Goal: Use online tool/utility: Utilize a website feature to perform a specific function

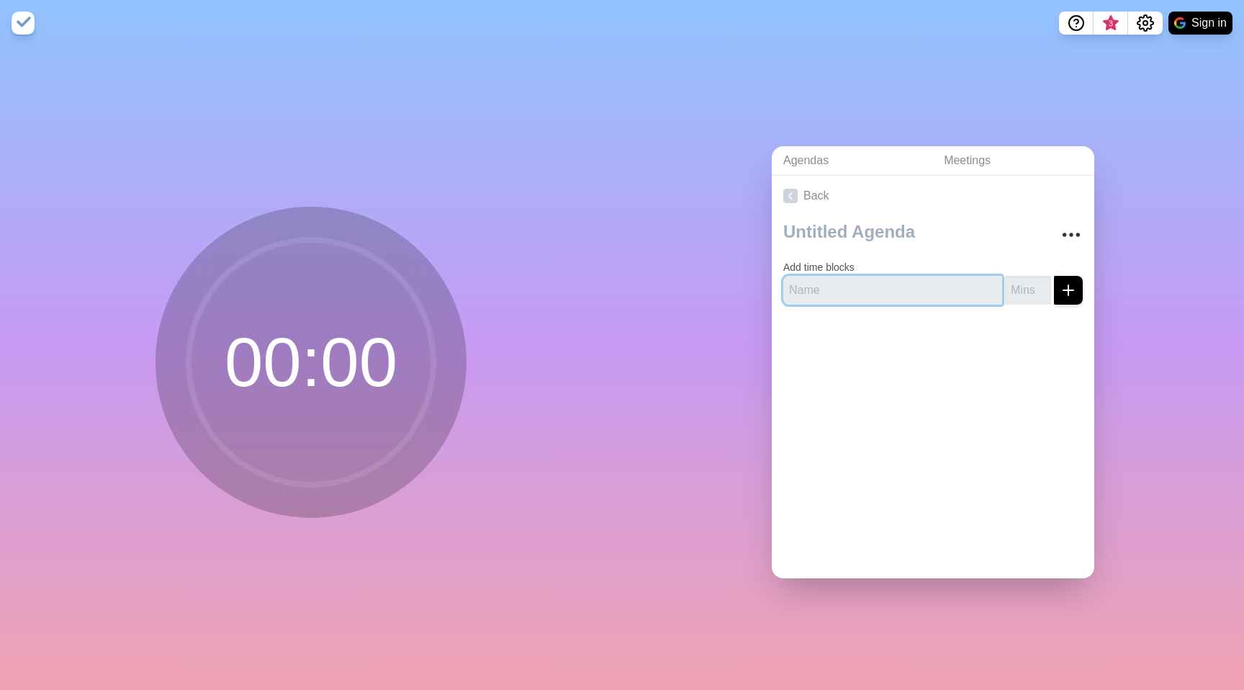
click at [870, 284] on input "text" at bounding box center [892, 290] width 219 height 29
type input "2"
click at [1068, 287] on line "submit" at bounding box center [1068, 290] width 0 height 10
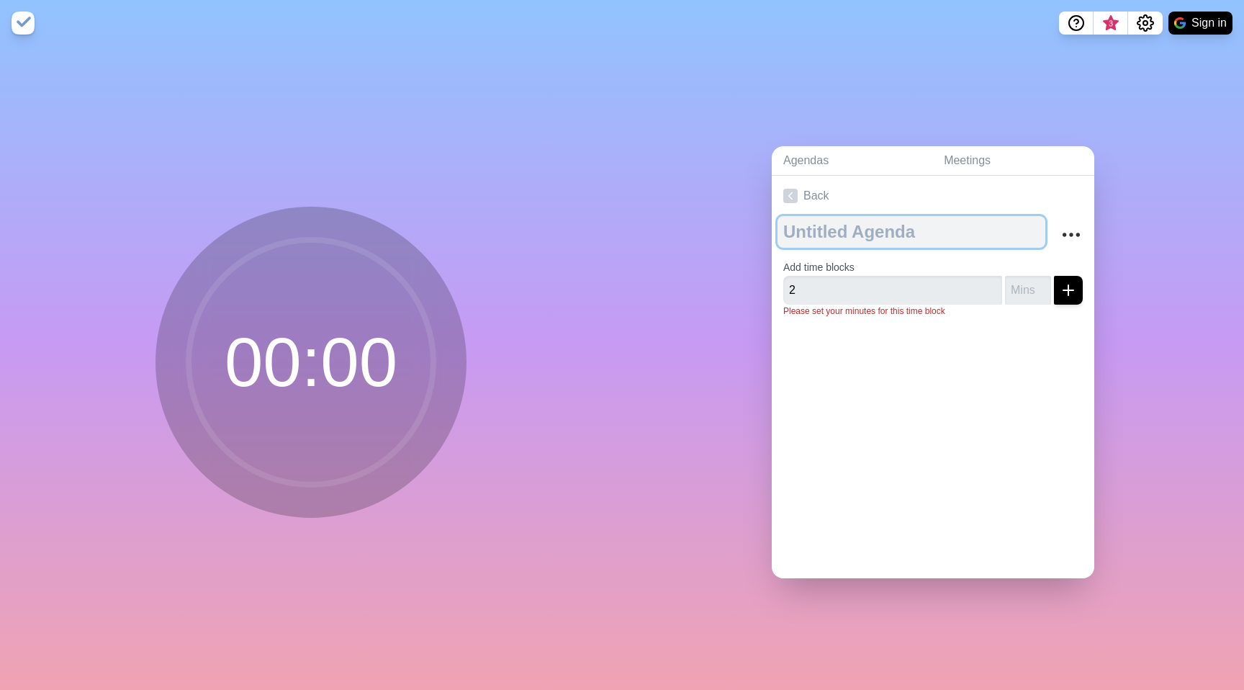
click at [863, 231] on textarea at bounding box center [912, 232] width 268 height 32
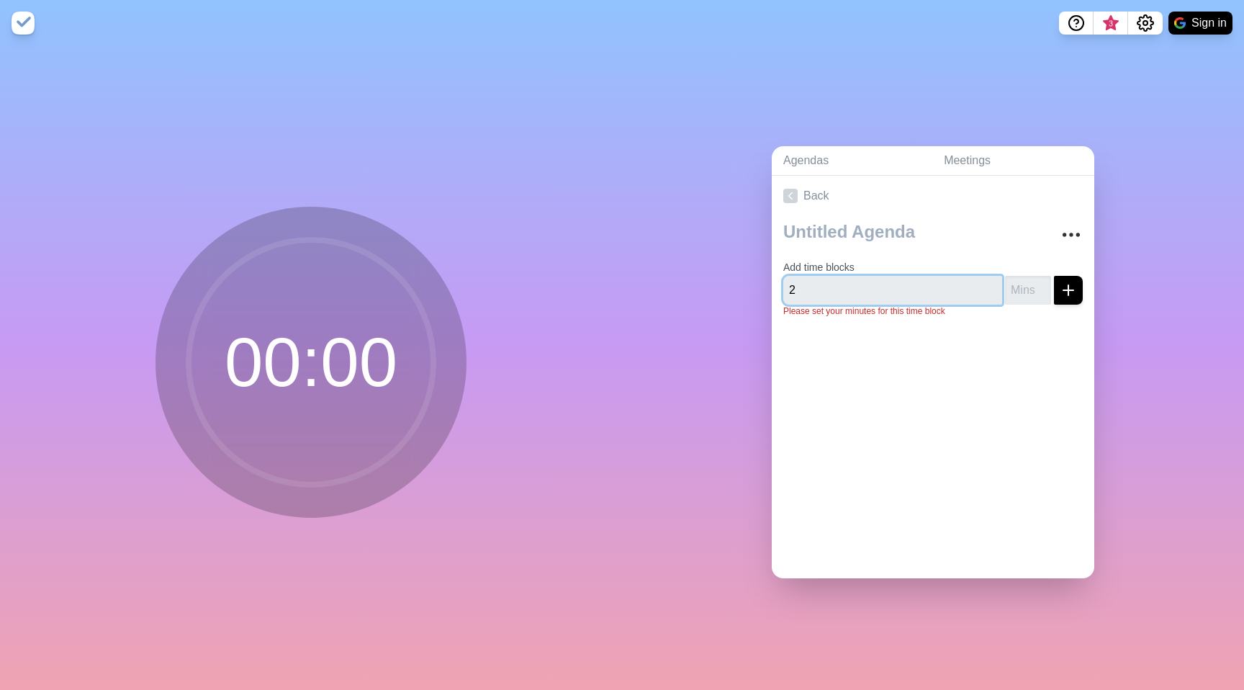
click at [853, 276] on input "2" at bounding box center [892, 290] width 219 height 29
click at [1005, 279] on input "number" at bounding box center [1028, 290] width 46 height 29
type input "2"
click at [950, 294] on input "text" at bounding box center [892, 290] width 219 height 29
type input "Setup"
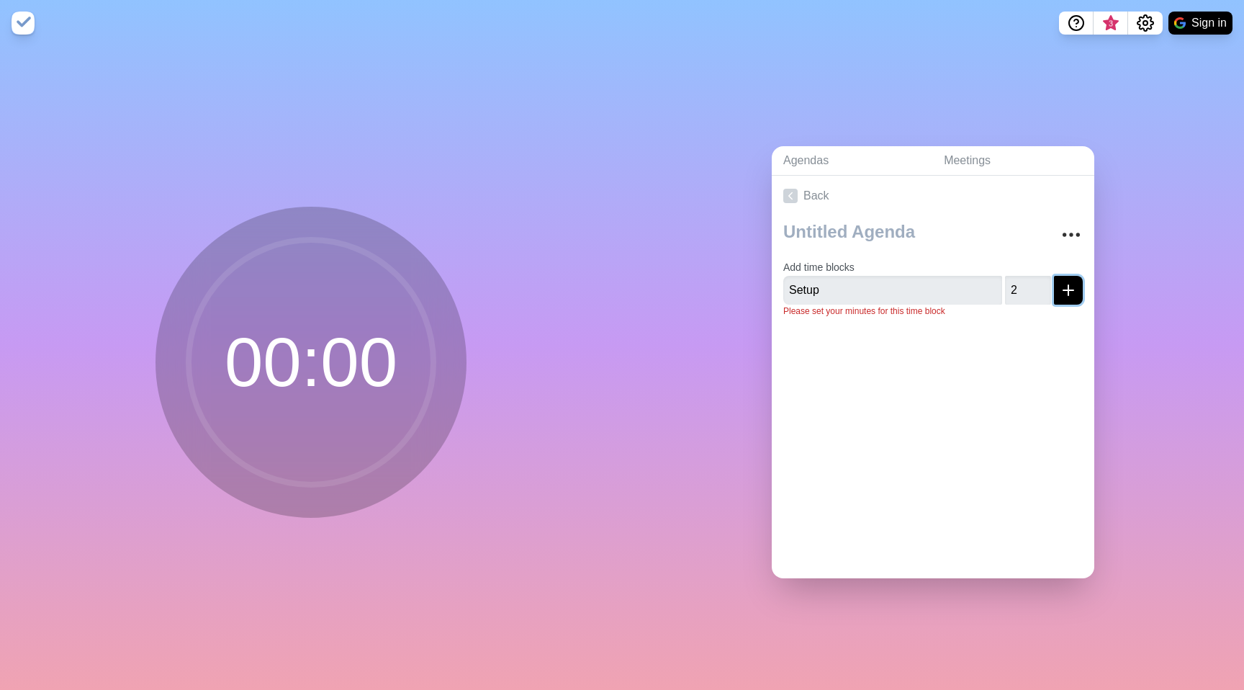
click at [1060, 282] on icon "submit" at bounding box center [1068, 290] width 17 height 17
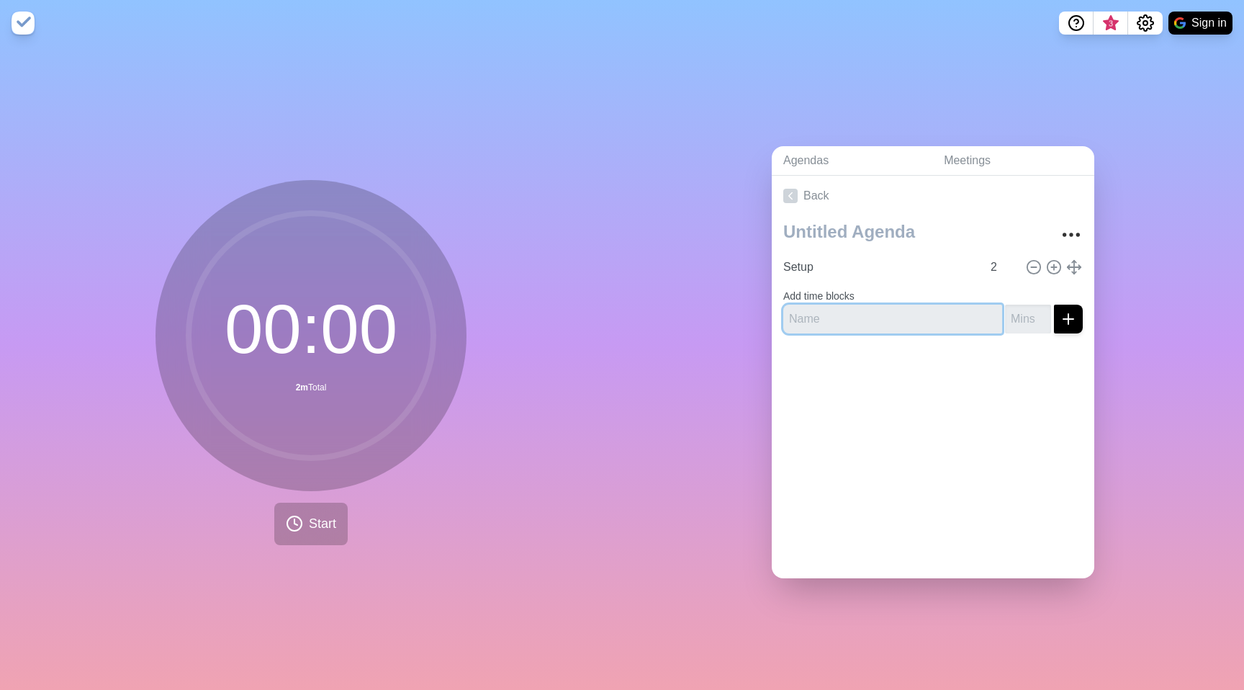
click at [904, 318] on input "text" at bounding box center [892, 319] width 219 height 29
type input "Silent Storm"
type input "6"
click at [1060, 313] on icon "submit" at bounding box center [1068, 318] width 17 height 17
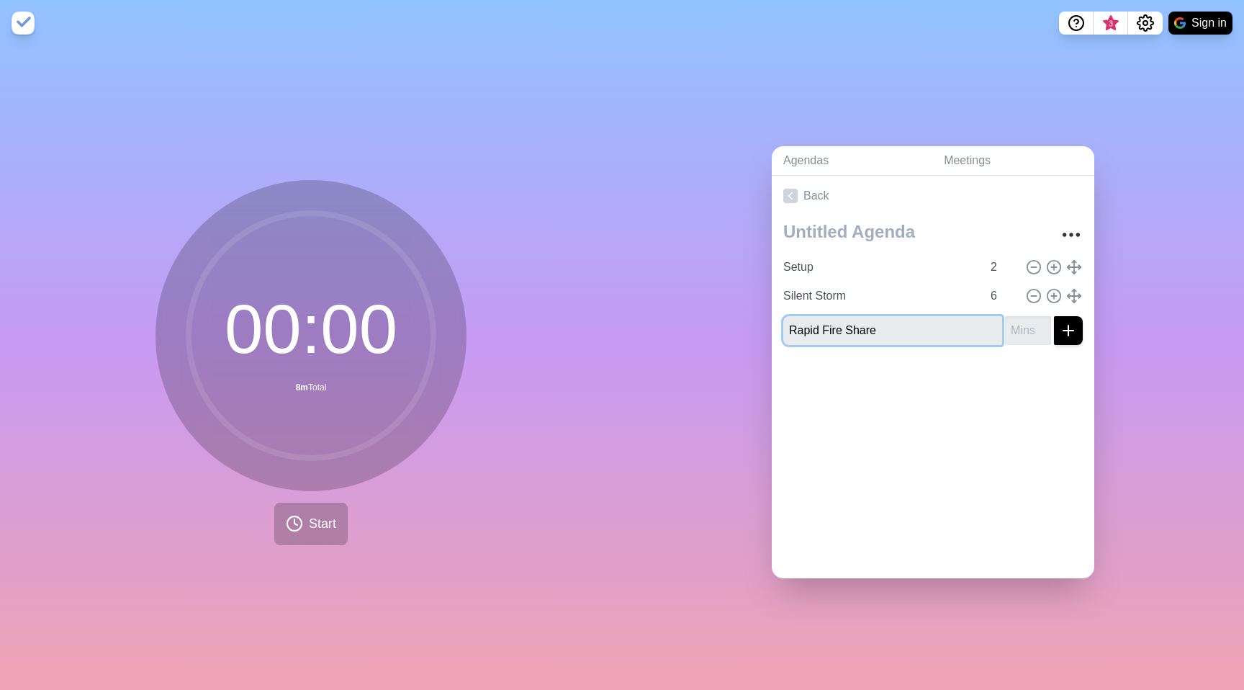
type input "Rapid Fire Share"
click at [1005, 328] on input "number" at bounding box center [1028, 330] width 46 height 29
type input "1.5"
click at [1063, 330] on line "submit" at bounding box center [1068, 330] width 10 height 0
click at [1016, 324] on input "1.5" at bounding box center [1028, 330] width 46 height 29
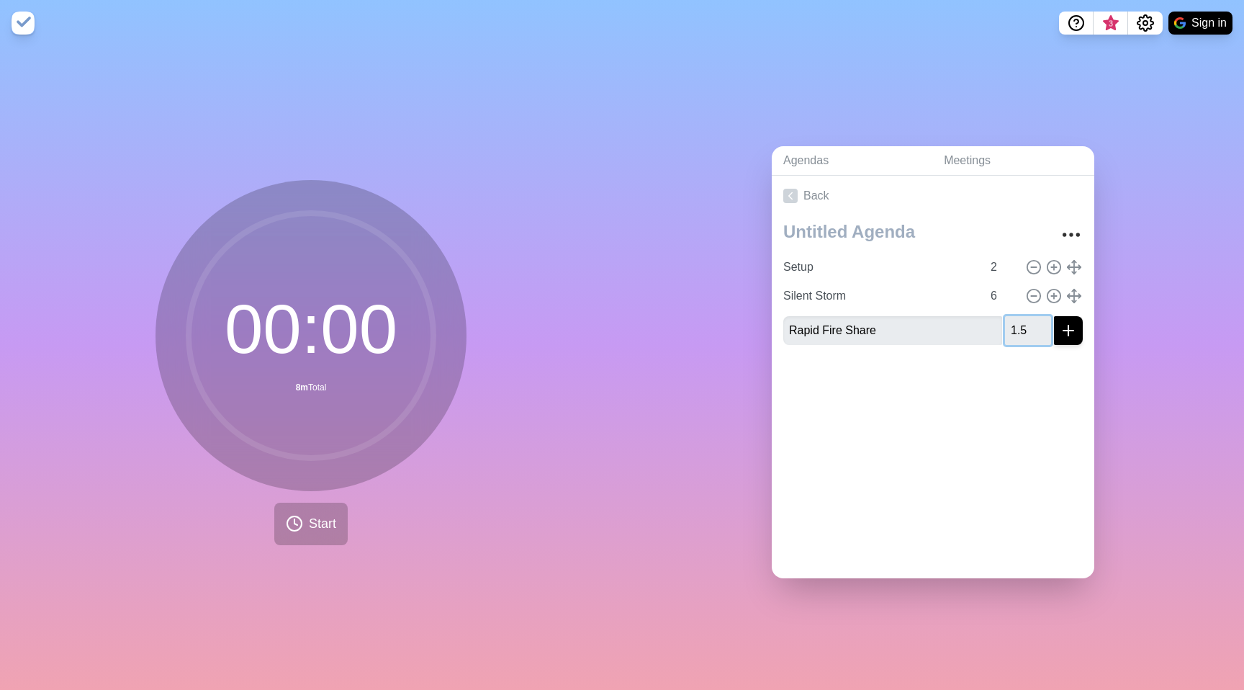
click at [1016, 324] on input "1.5" at bounding box center [1028, 330] width 46 height 29
drag, startPoint x: 1014, startPoint y: 379, endPoint x: 1021, endPoint y: 330, distance: 48.7
click at [1014, 374] on div at bounding box center [933, 385] width 323 height 58
type input "-1"
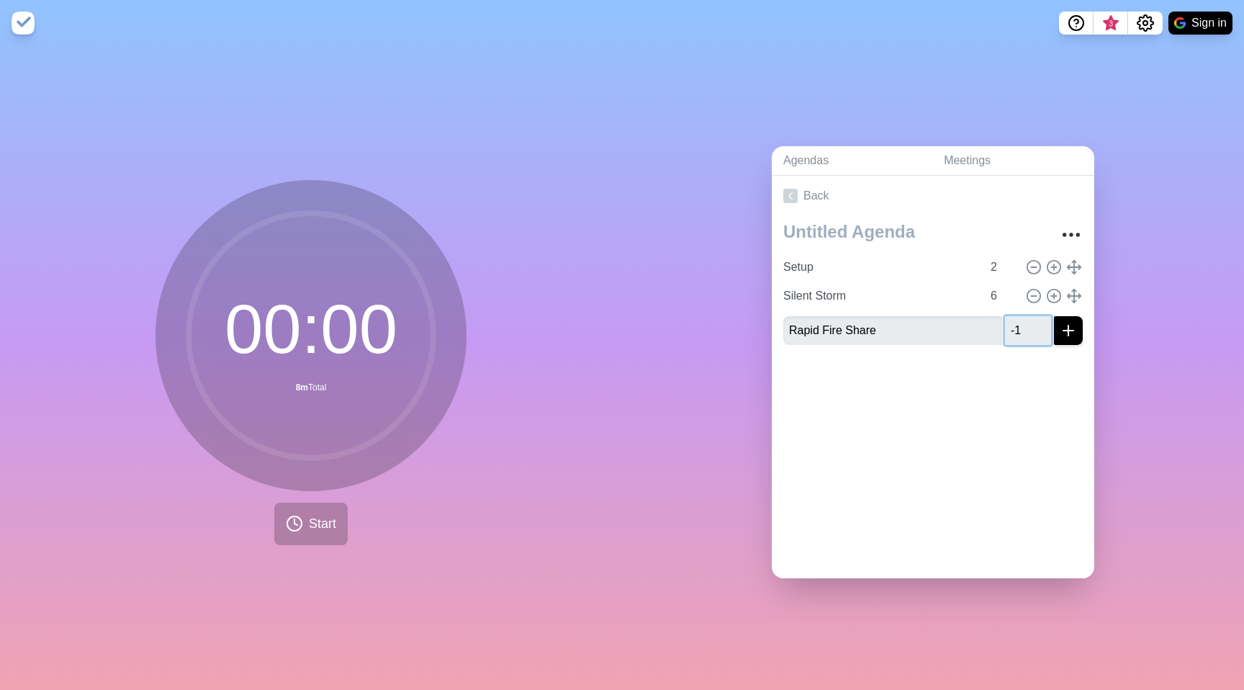
click at [1021, 330] on input "-1" at bounding box center [1028, 330] width 46 height 29
click at [1013, 328] on input "-1" at bounding box center [1028, 330] width 46 height 29
click at [1009, 327] on input "-1" at bounding box center [1028, 330] width 46 height 29
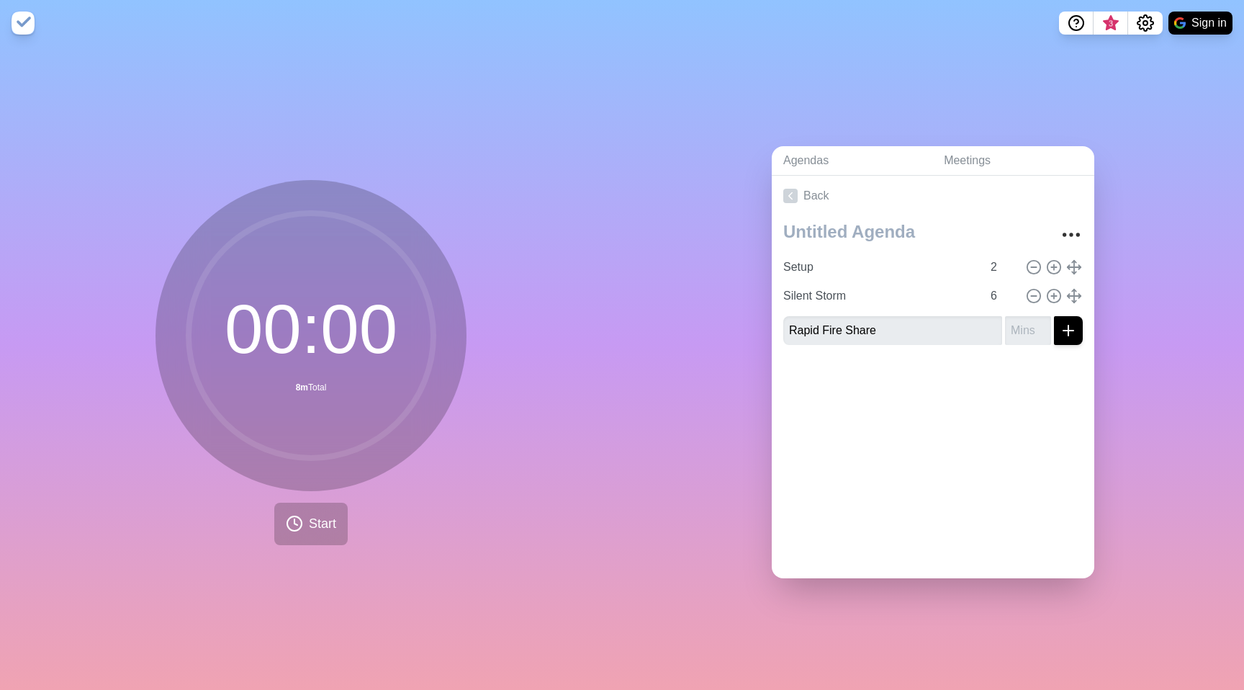
click at [996, 376] on div at bounding box center [933, 385] width 323 height 58
click at [1007, 323] on input "number" at bounding box center [1028, 330] width 46 height 29
click at [1023, 320] on input "1" at bounding box center [1028, 330] width 46 height 29
click at [1023, 333] on input "1" at bounding box center [1028, 330] width 46 height 29
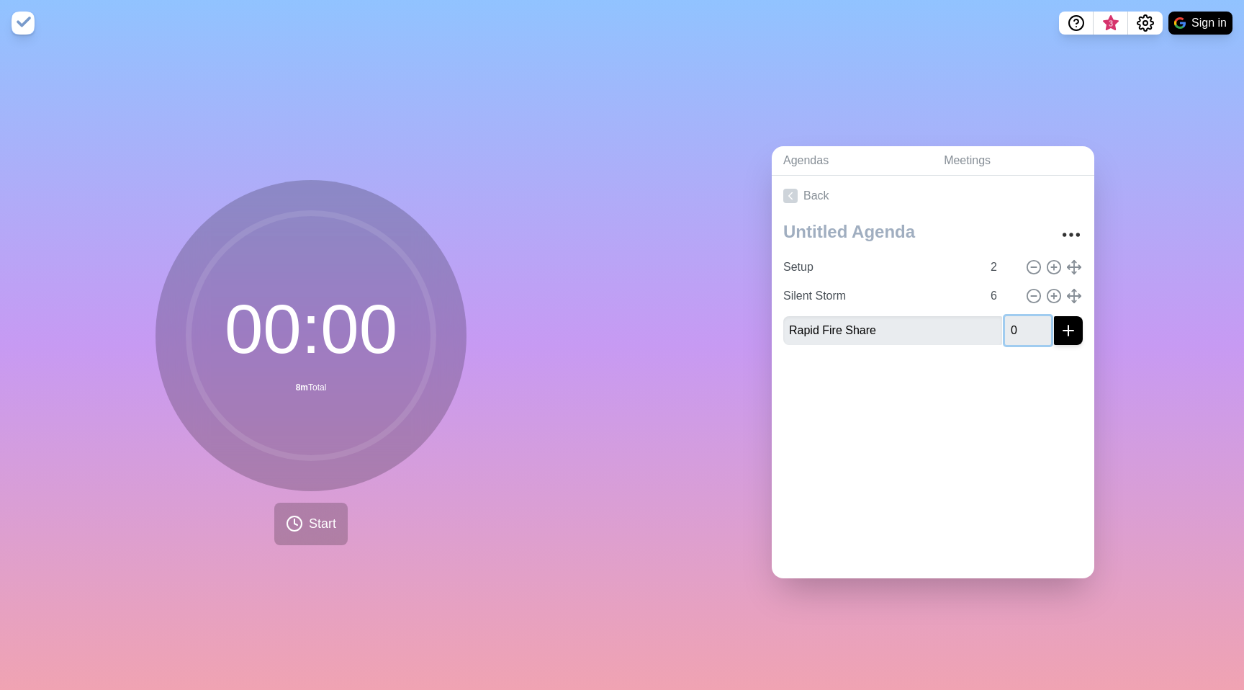
click at [1024, 332] on input "0" at bounding box center [1028, 330] width 46 height 29
click at [1025, 332] on input "-1" at bounding box center [1028, 330] width 46 height 29
click at [1025, 332] on input "-2" at bounding box center [1028, 330] width 46 height 29
click at [1025, 322] on input "-1" at bounding box center [1028, 330] width 46 height 29
click at [1025, 322] on input "0" at bounding box center [1028, 330] width 46 height 29
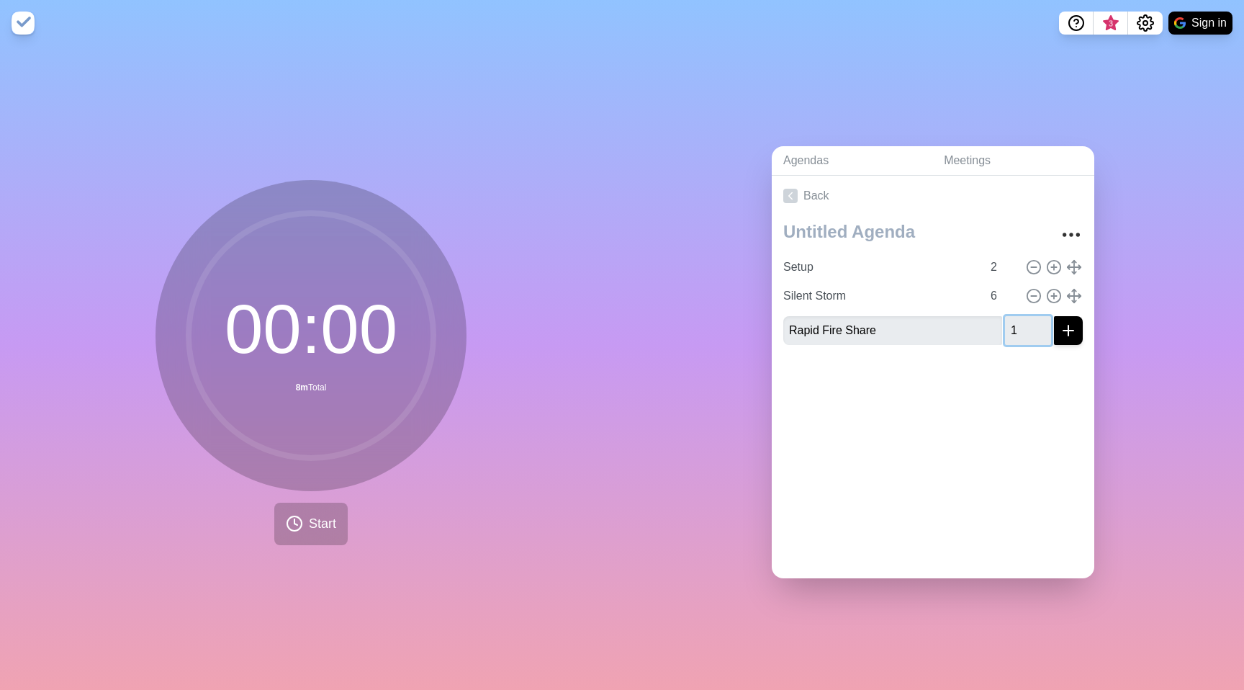
type input "1"
click at [1025, 322] on input "1" at bounding box center [1028, 330] width 46 height 29
click at [1060, 329] on icon "submit" at bounding box center [1068, 330] width 17 height 17
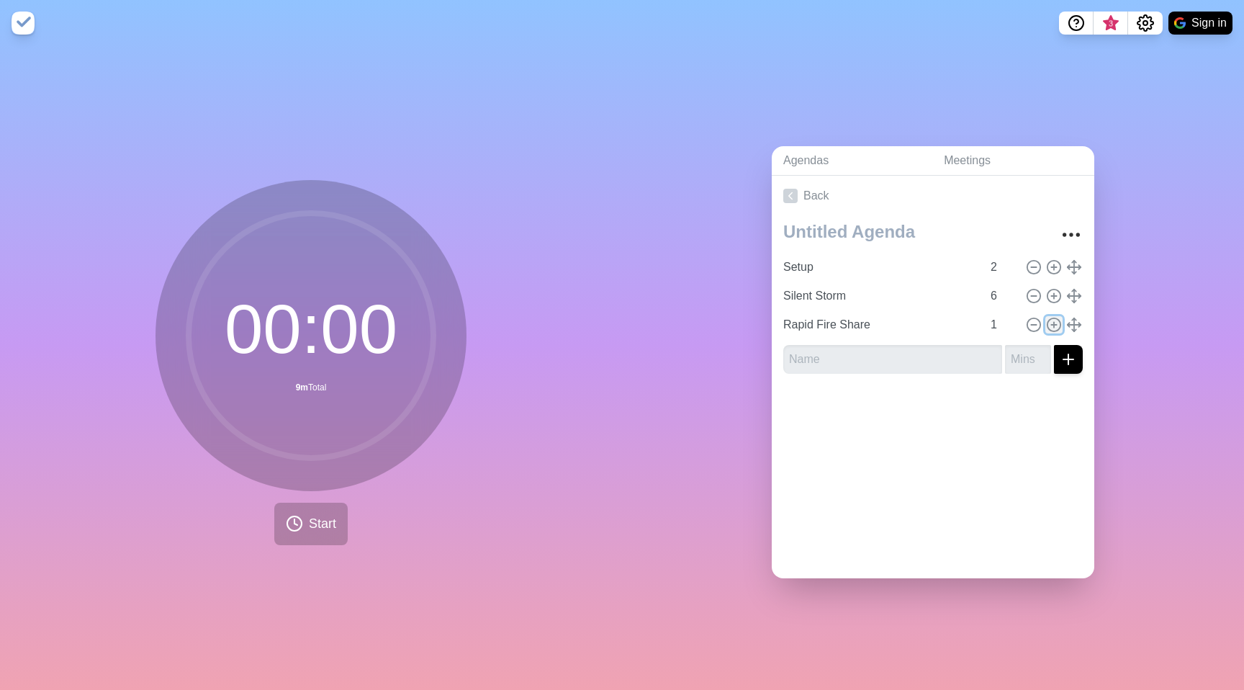
click at [1054, 322] on line at bounding box center [1054, 324] width 0 height 5
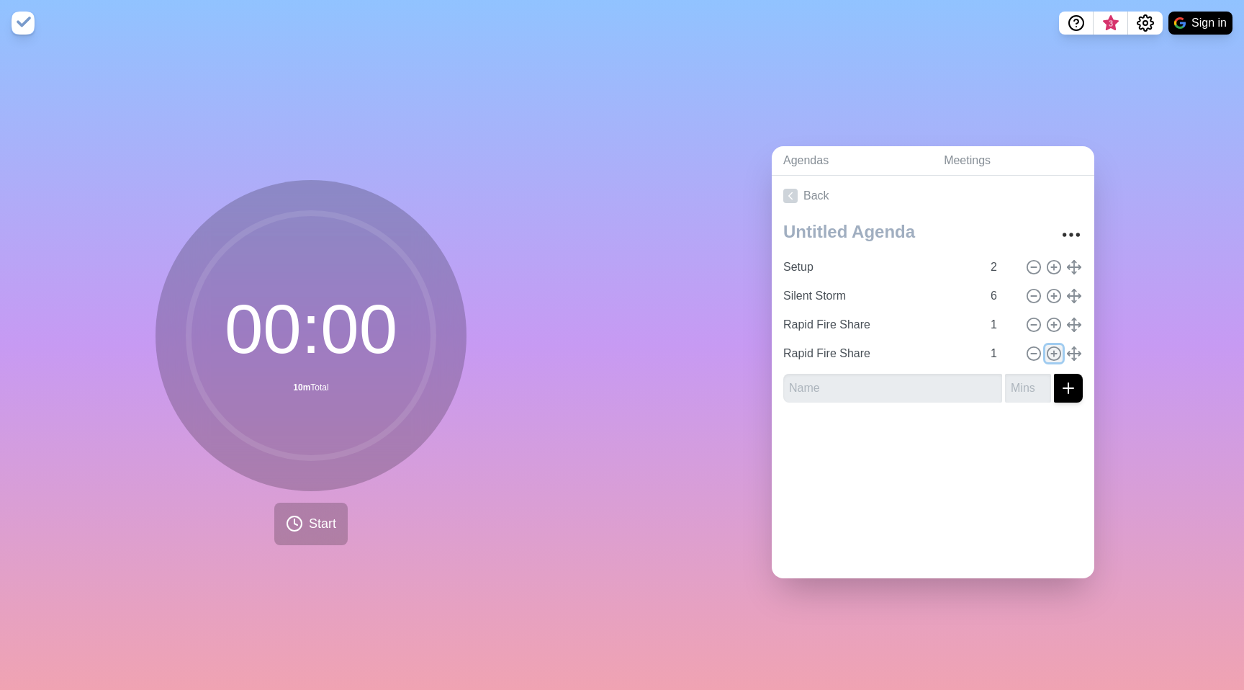
click at [1046, 348] on icon at bounding box center [1054, 354] width 16 height 16
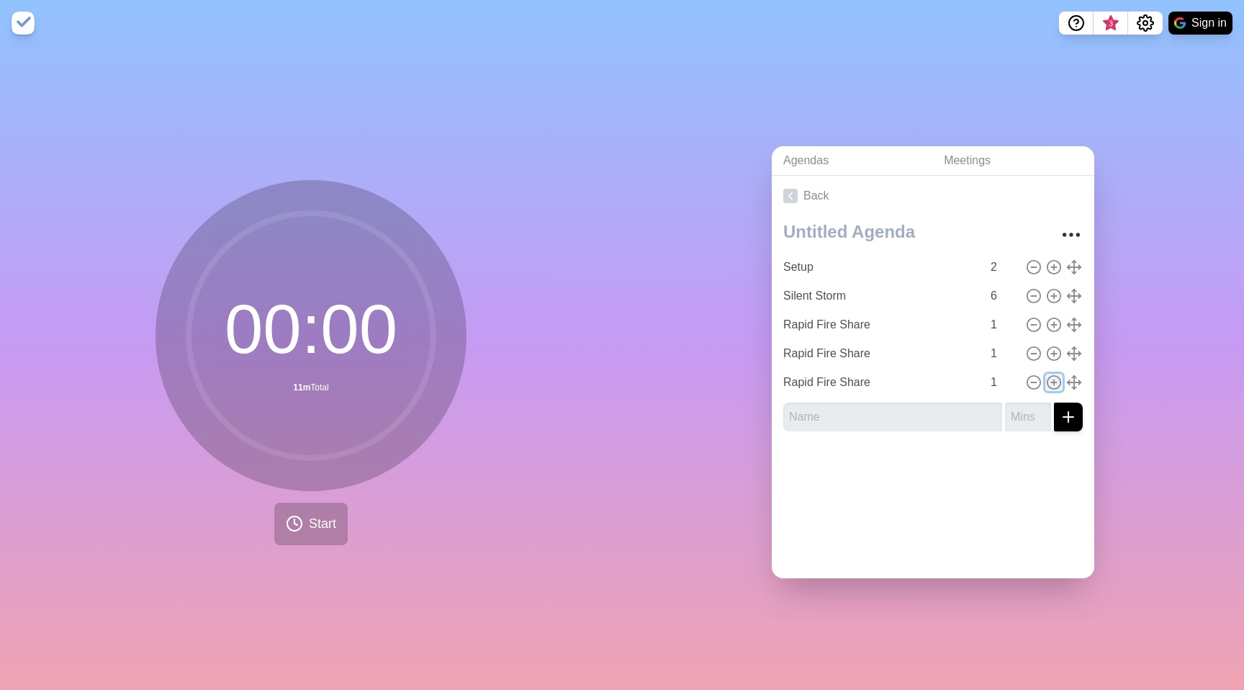
click at [1048, 376] on circle at bounding box center [1054, 382] width 13 height 13
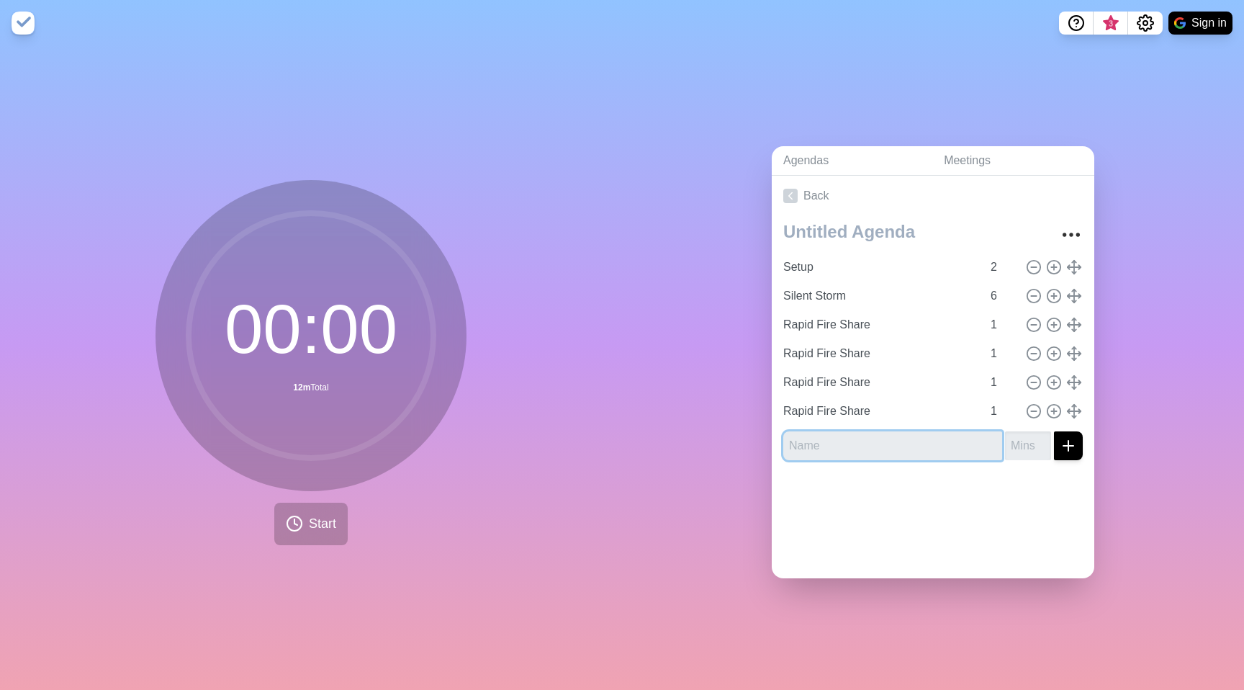
click at [826, 438] on input "text" at bounding box center [892, 445] width 219 height 29
type input "Speed Building"
type input "6"
click at [1060, 442] on icon "submit" at bounding box center [1068, 445] width 17 height 17
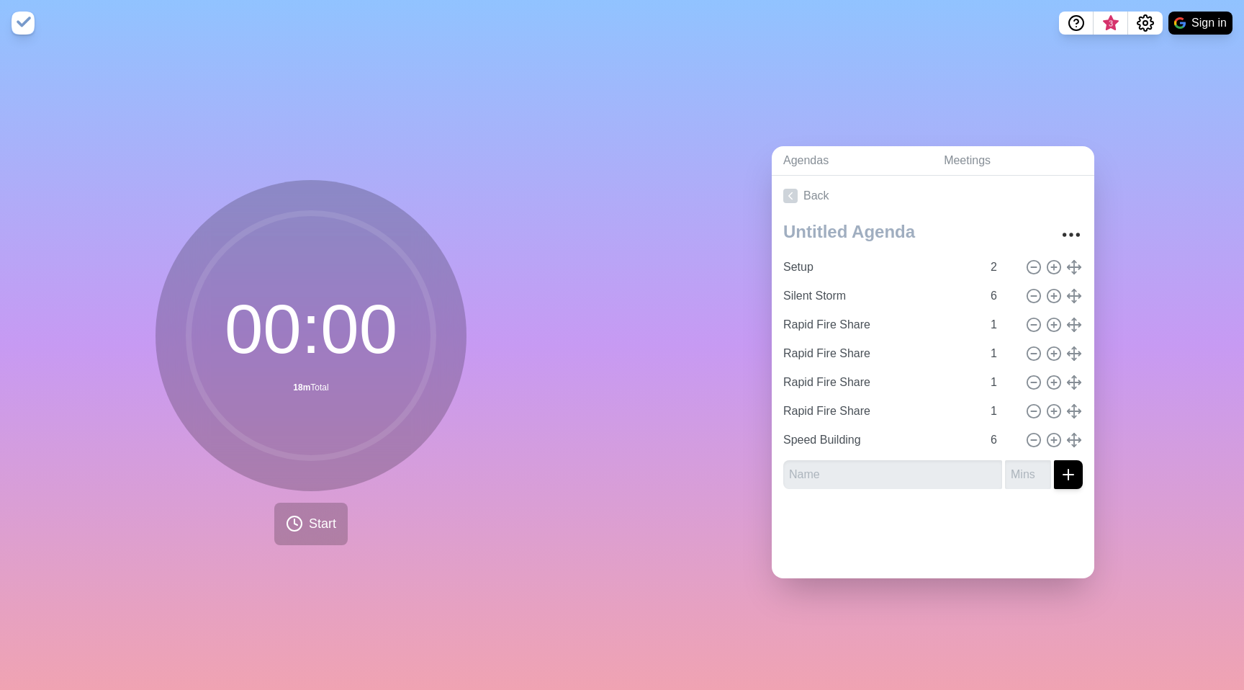
click at [976, 515] on div at bounding box center [933, 529] width 323 height 58
click at [843, 242] on div at bounding box center [917, 234] width 268 height 37
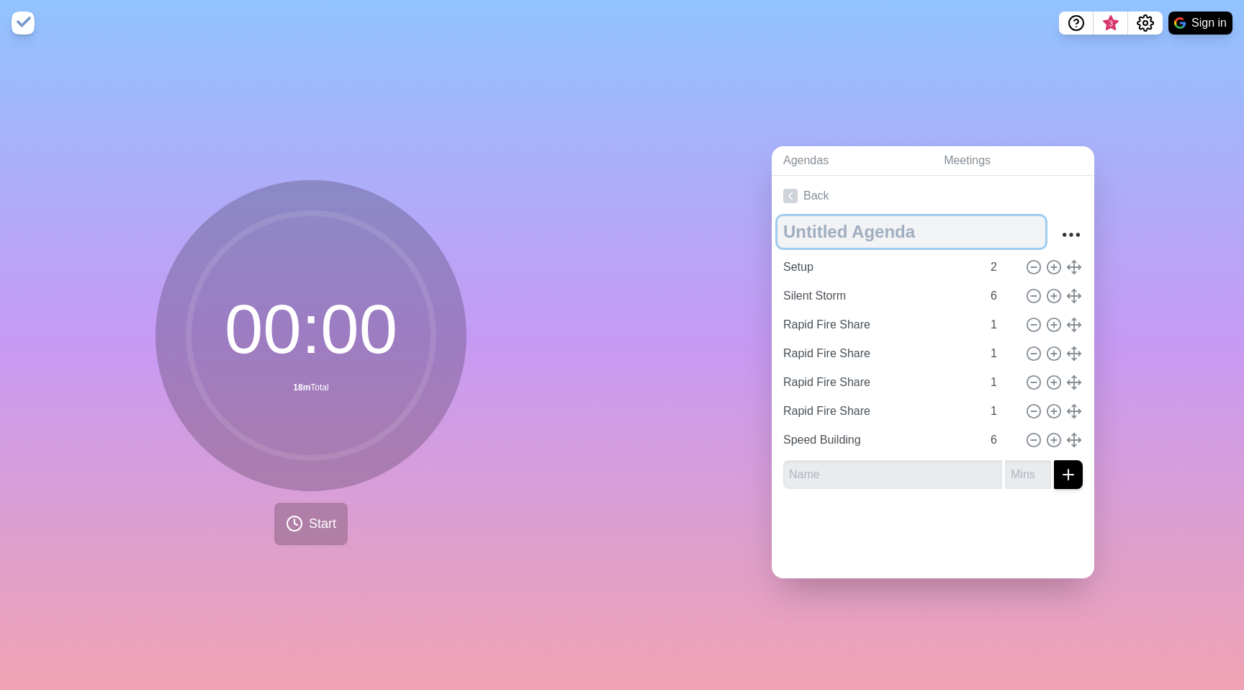
click at [848, 230] on textarea at bounding box center [912, 232] width 268 height 32
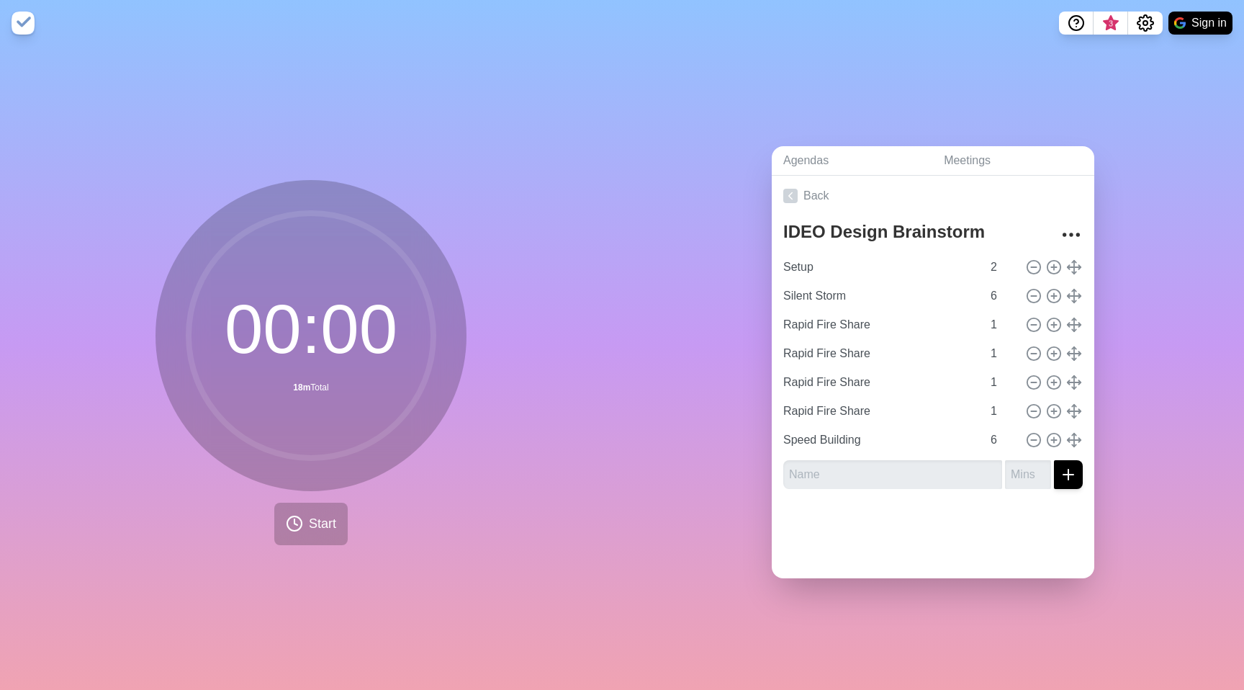
click at [838, 63] on div "Agendas Meetings Back IDEO Design Brainstorm Setup 2 Silent Storm 6 Rapid Fire …" at bounding box center [933, 368] width 622 height 644
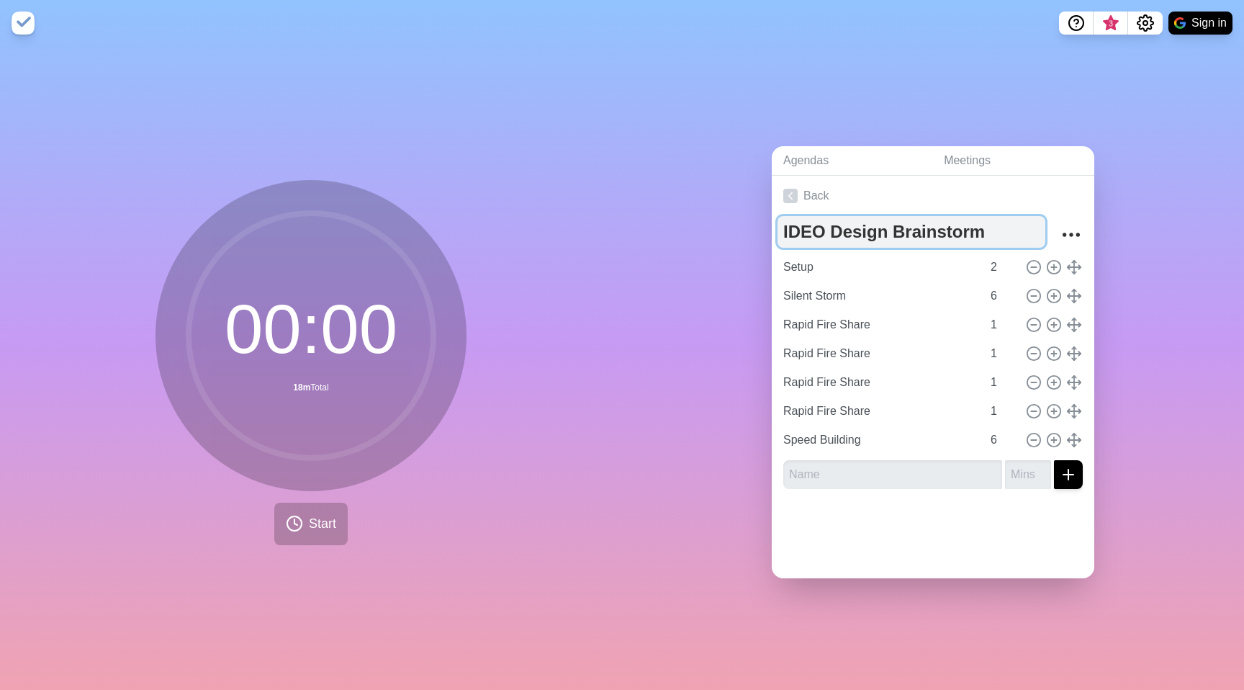
click at [848, 219] on textarea "IDEO Design Brainstorm" at bounding box center [912, 232] width 268 height 32
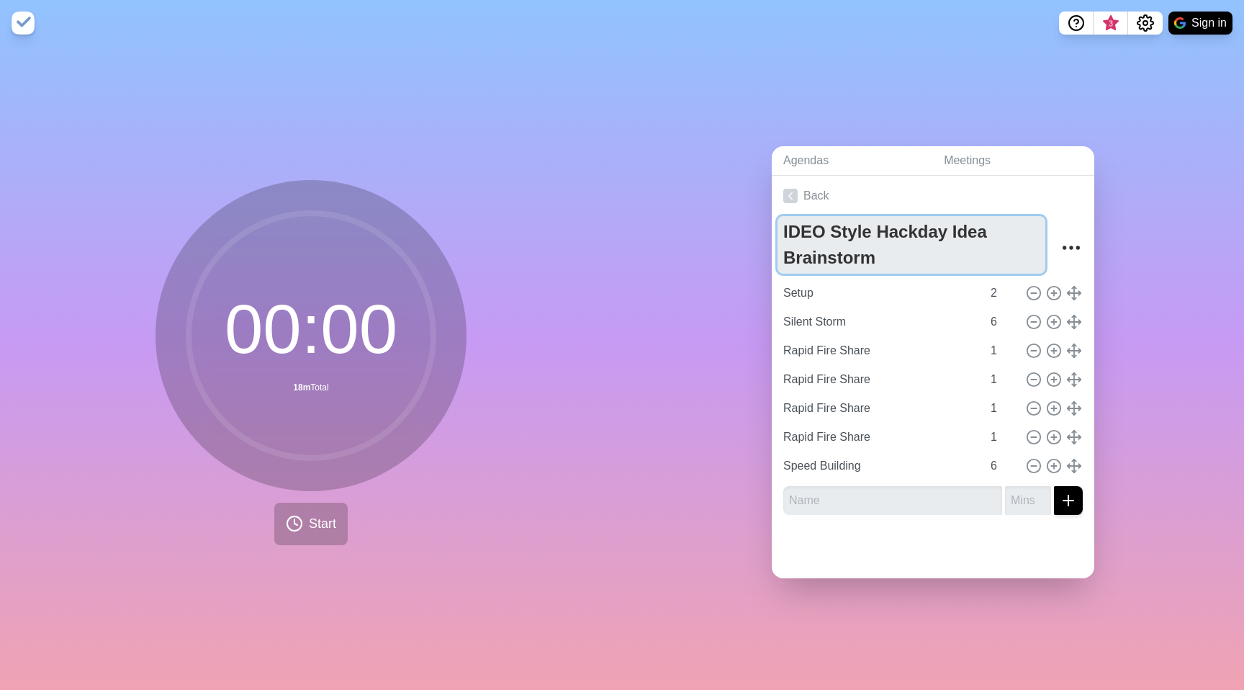
type textarea "IDEO Style Hackday Idea Brainstorm"
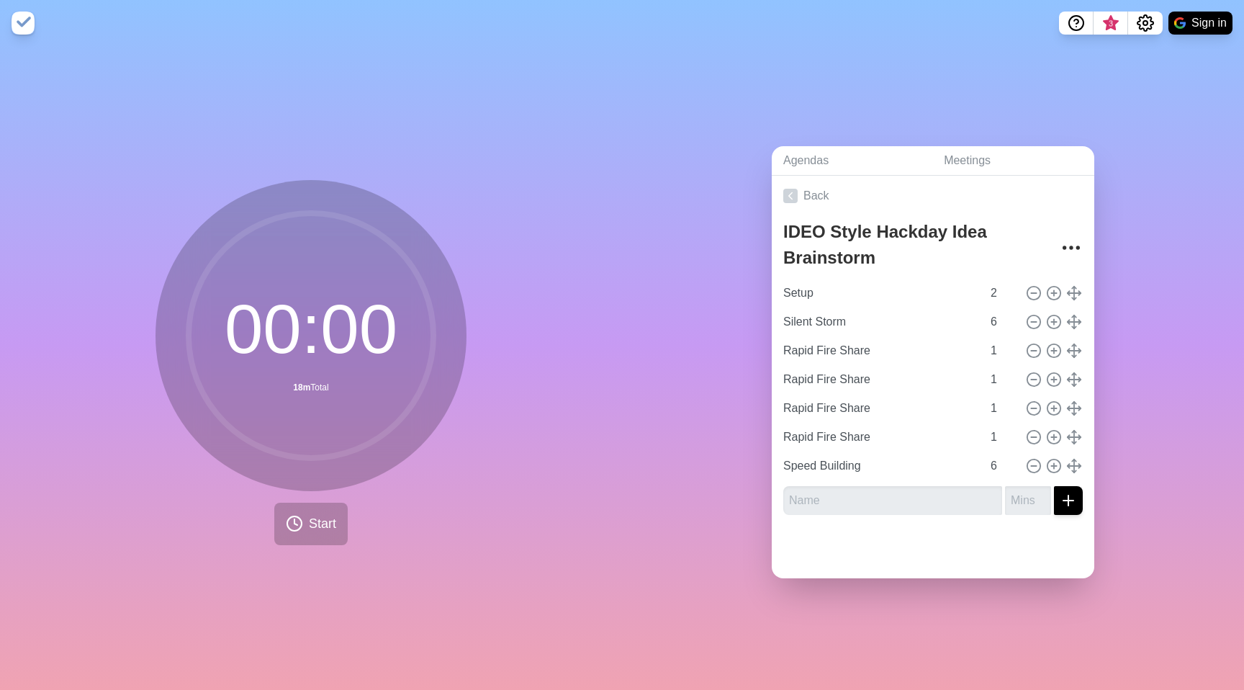
drag, startPoint x: 822, startPoint y: 83, endPoint x: 852, endPoint y: 1, distance: 87.0
click at [824, 78] on div "Agendas Meetings Back IDEO Style Hackday Idea Brainstorm Setup 2 Silent Storm 6…" at bounding box center [933, 368] width 622 height 644
click at [309, 514] on span "Start" at bounding box center [322, 523] width 27 height 19
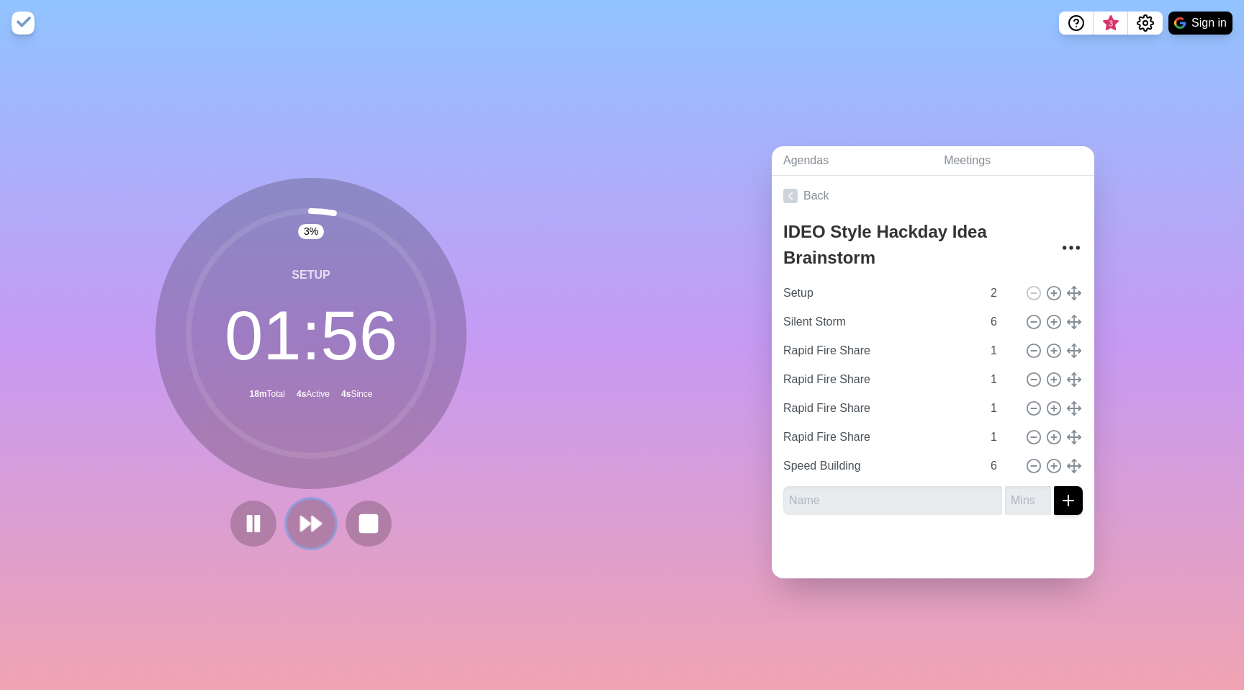
click at [314, 523] on icon at bounding box center [311, 523] width 24 height 24
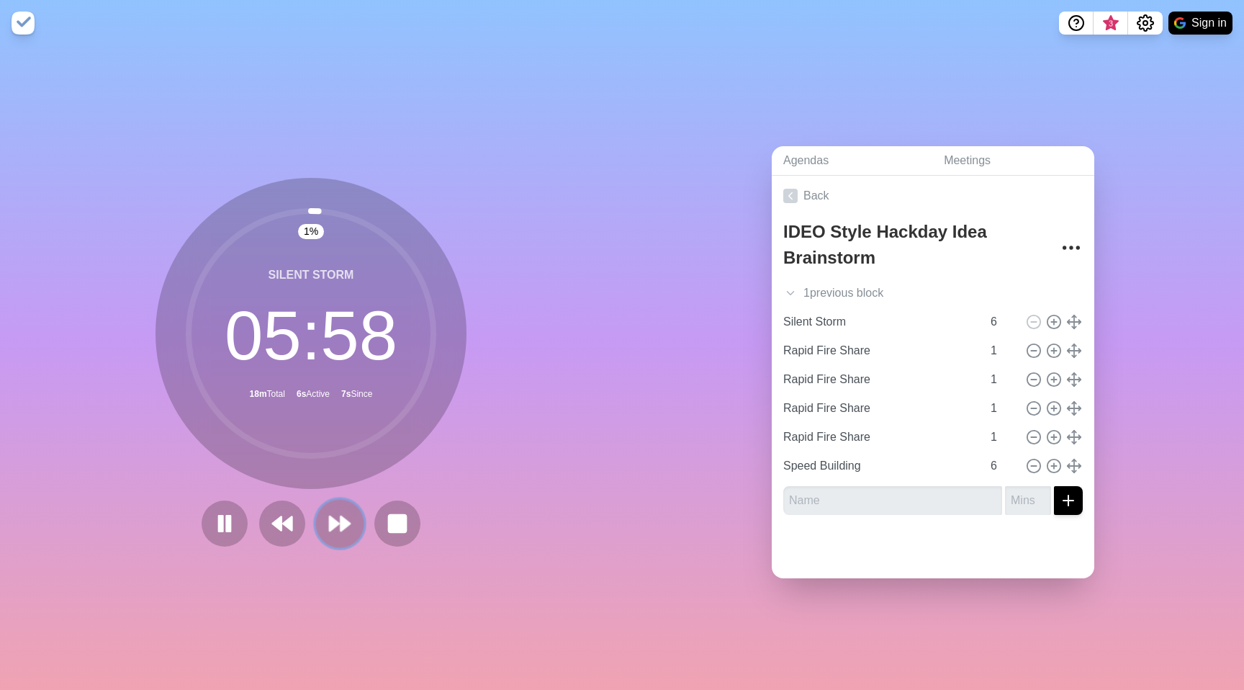
click at [320, 525] on button at bounding box center [339, 523] width 48 height 48
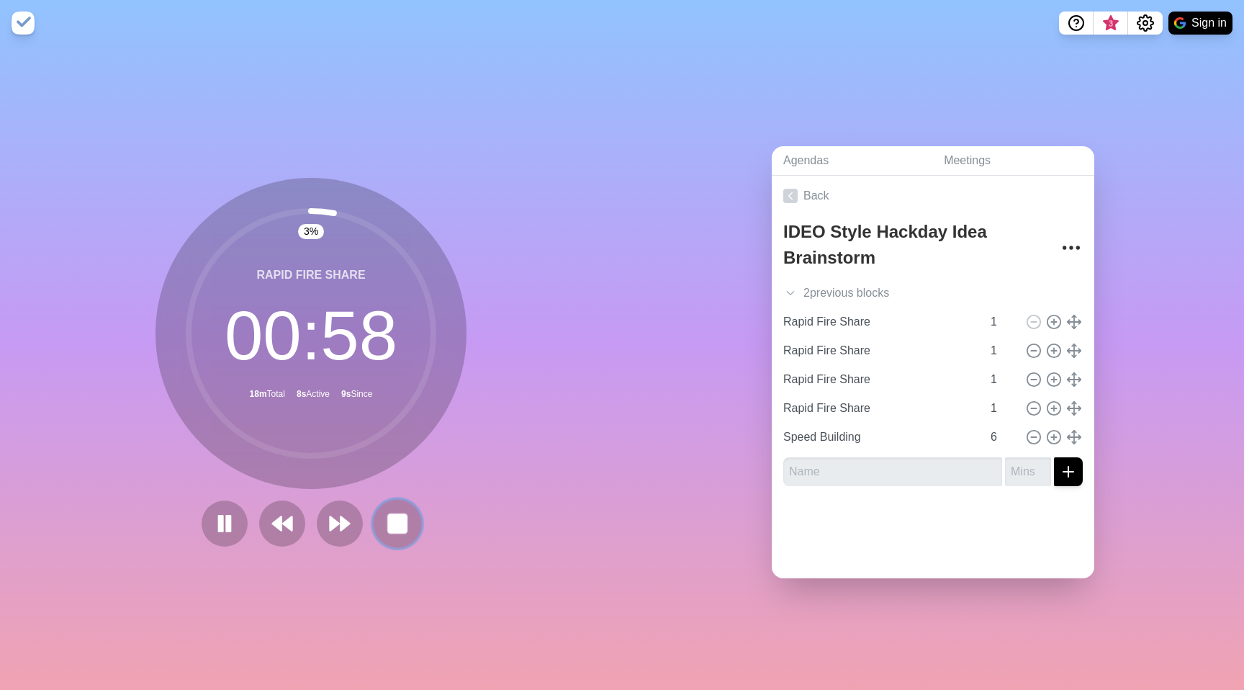
click at [389, 526] on rect at bounding box center [397, 523] width 18 height 18
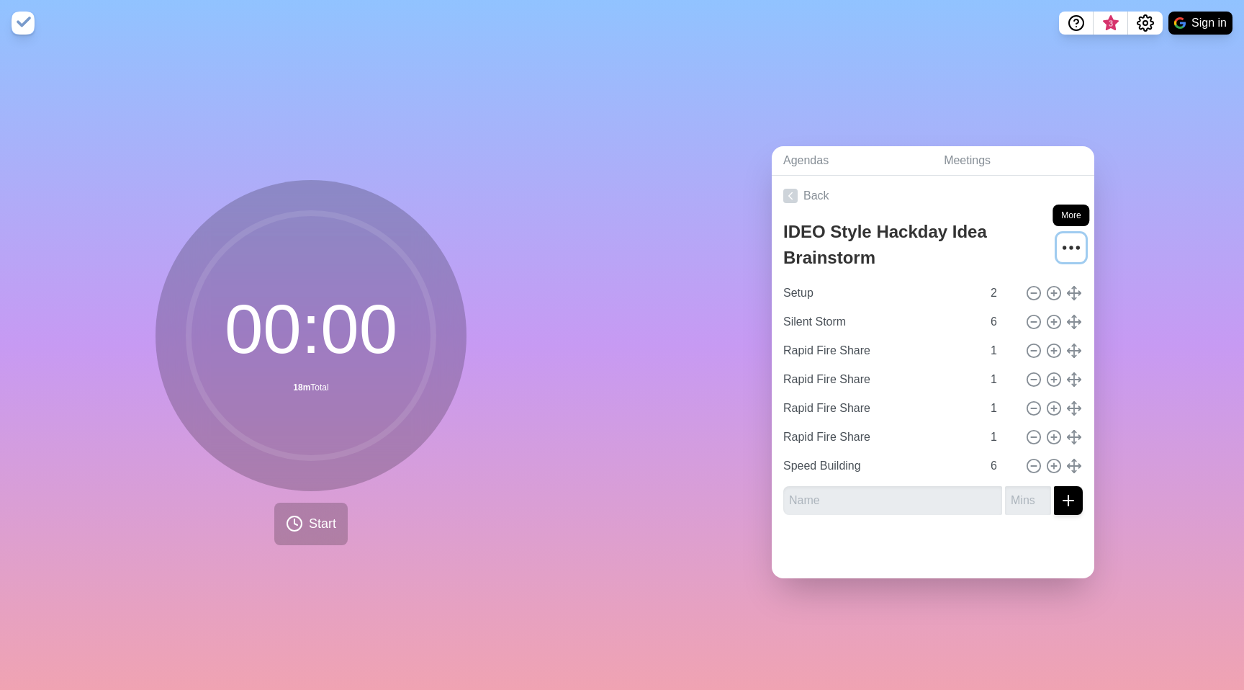
click at [1060, 239] on icon "More" at bounding box center [1071, 247] width 23 height 23
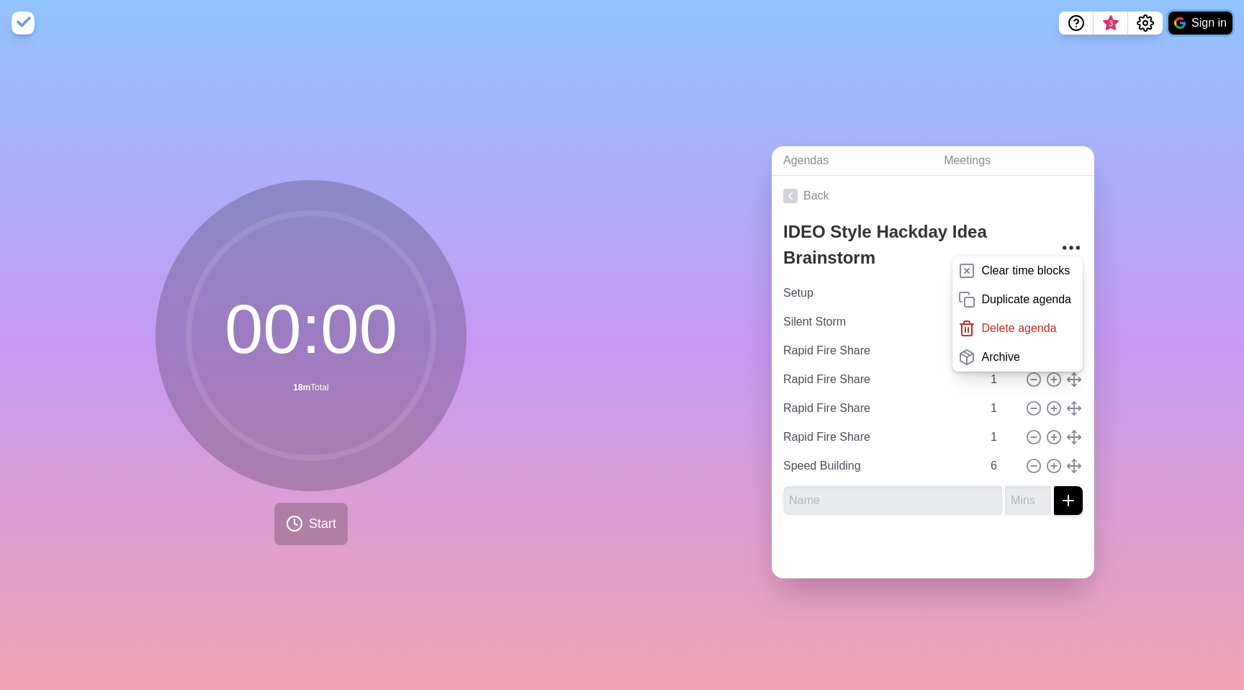
click at [1183, 32] on button "Sign in" at bounding box center [1201, 23] width 64 height 23
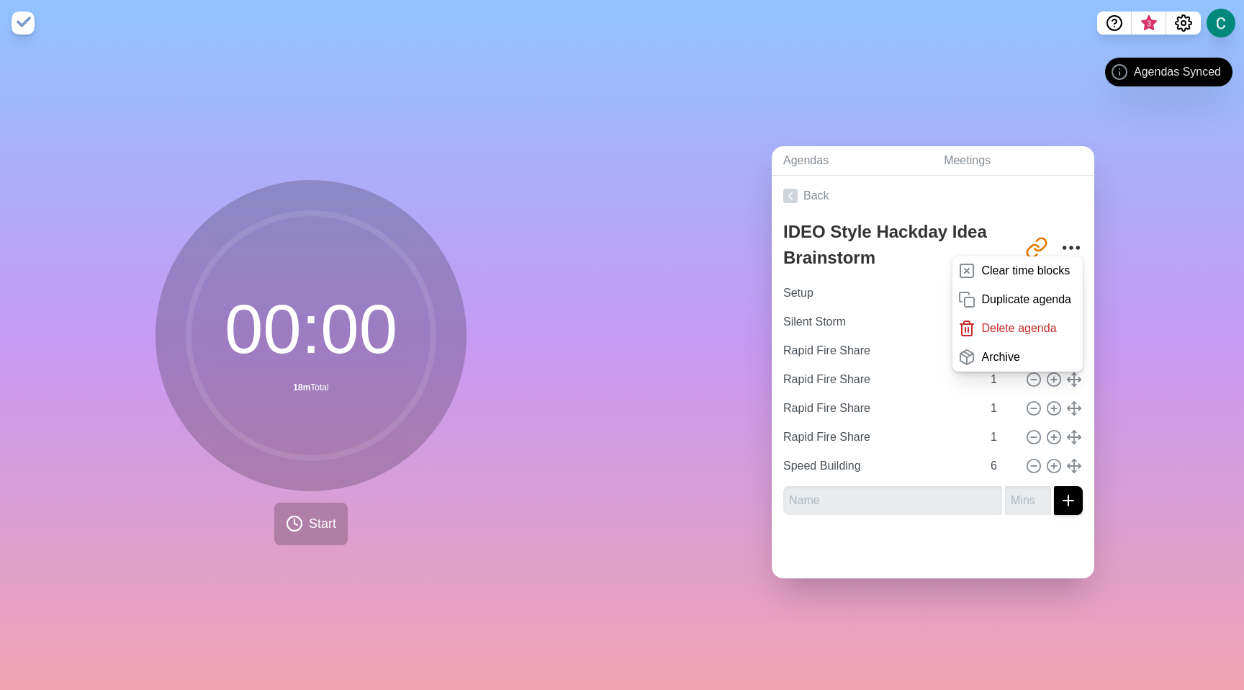
click at [1157, 162] on div "Agendas Meetings Back IDEO Style Hackday Idea Brainstorm [URL][DOMAIN_NAME] Cle…" at bounding box center [933, 368] width 622 height 644
click at [1215, 32] on button at bounding box center [1221, 23] width 30 height 30
click at [1112, 56] on div "Agendas Meetings Back IDEO Style Hackday Idea Brainstorm [URL][DOMAIN_NAME] Cle…" at bounding box center [933, 368] width 622 height 644
drag, startPoint x: 1217, startPoint y: 24, endPoint x: 1205, endPoint y: 25, distance: 12.3
click at [1217, 24] on button at bounding box center [1221, 23] width 29 height 29
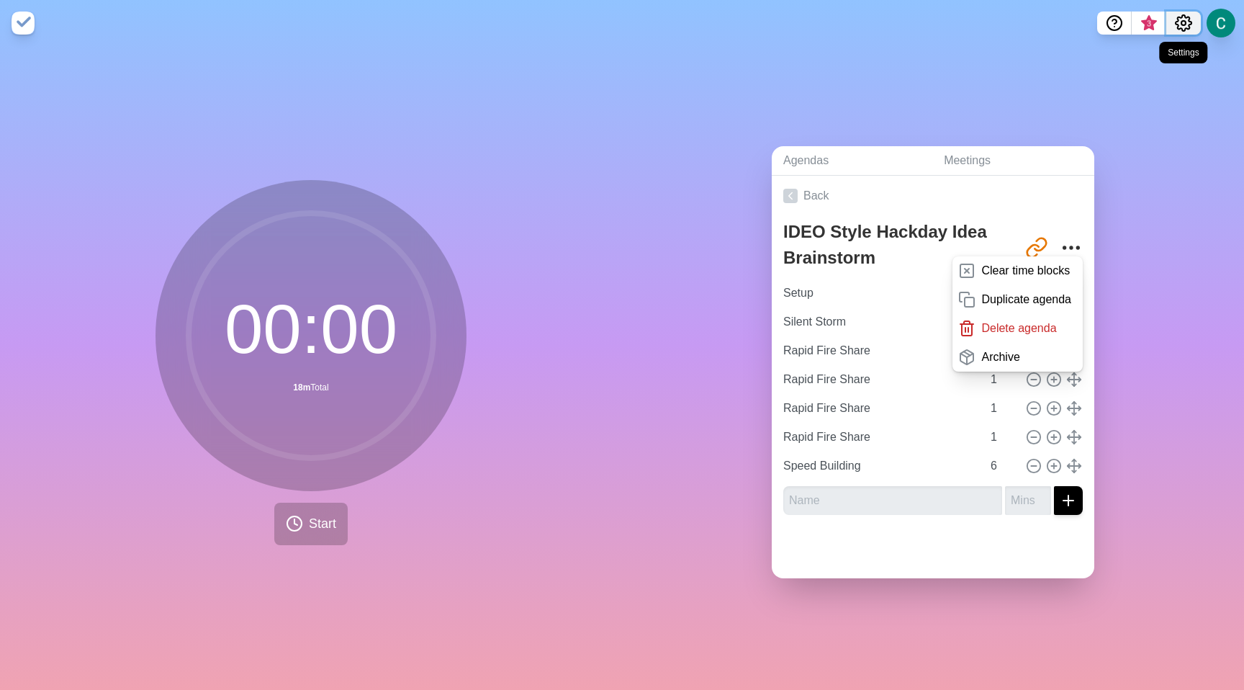
click at [1174, 23] on button "Settings" at bounding box center [1183, 23] width 35 height 23
click at [1159, 45] on div "Preferences" at bounding box center [1138, 54] width 125 height 29
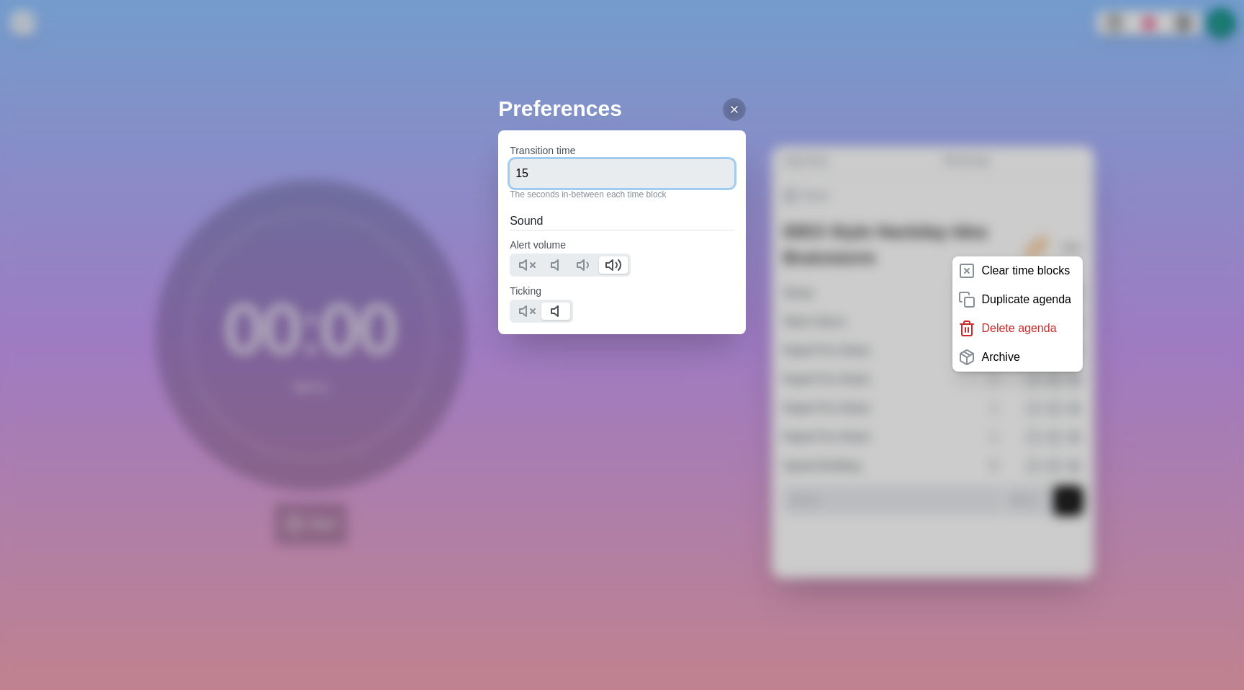
click at [645, 160] on input "15" at bounding box center [622, 173] width 225 height 29
type input "0"
click at [732, 28] on div "Preferences Transition time 0 The seconds in-between each time block Sound Aler…" at bounding box center [622, 345] width 1244 height 690
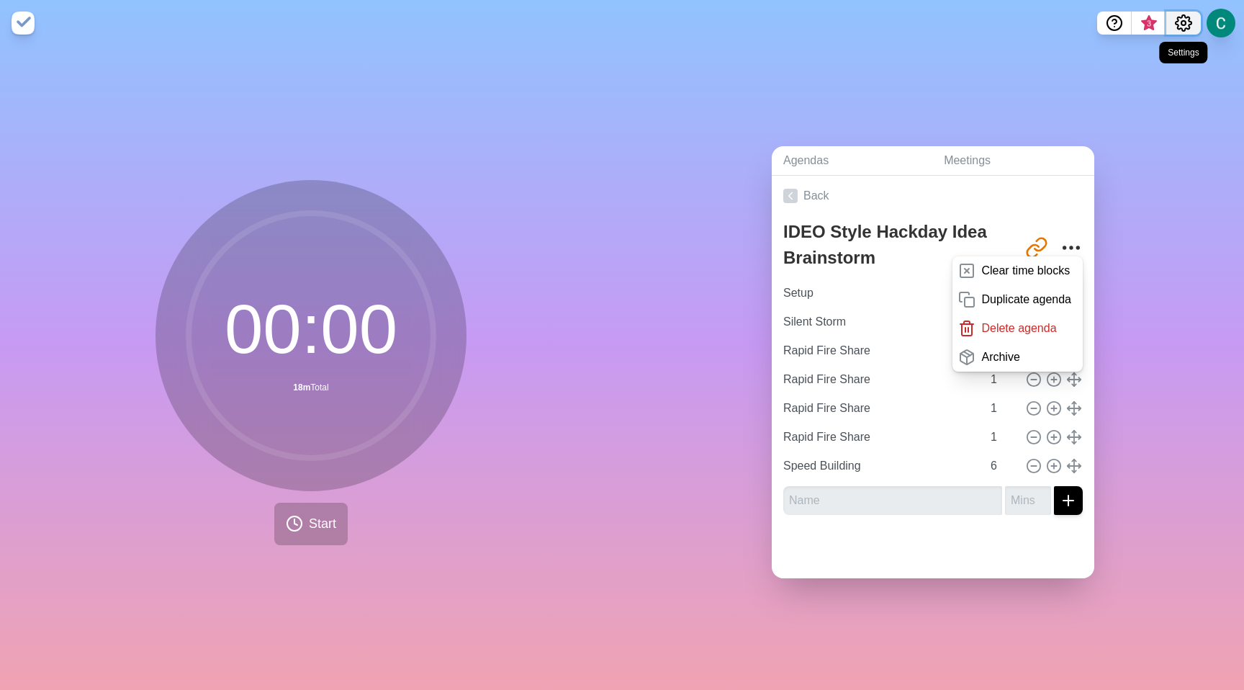
click at [1178, 27] on icon "Settings" at bounding box center [1184, 23] width 16 height 16
click at [1156, 52] on p "Preferences" at bounding box center [1136, 54] width 62 height 17
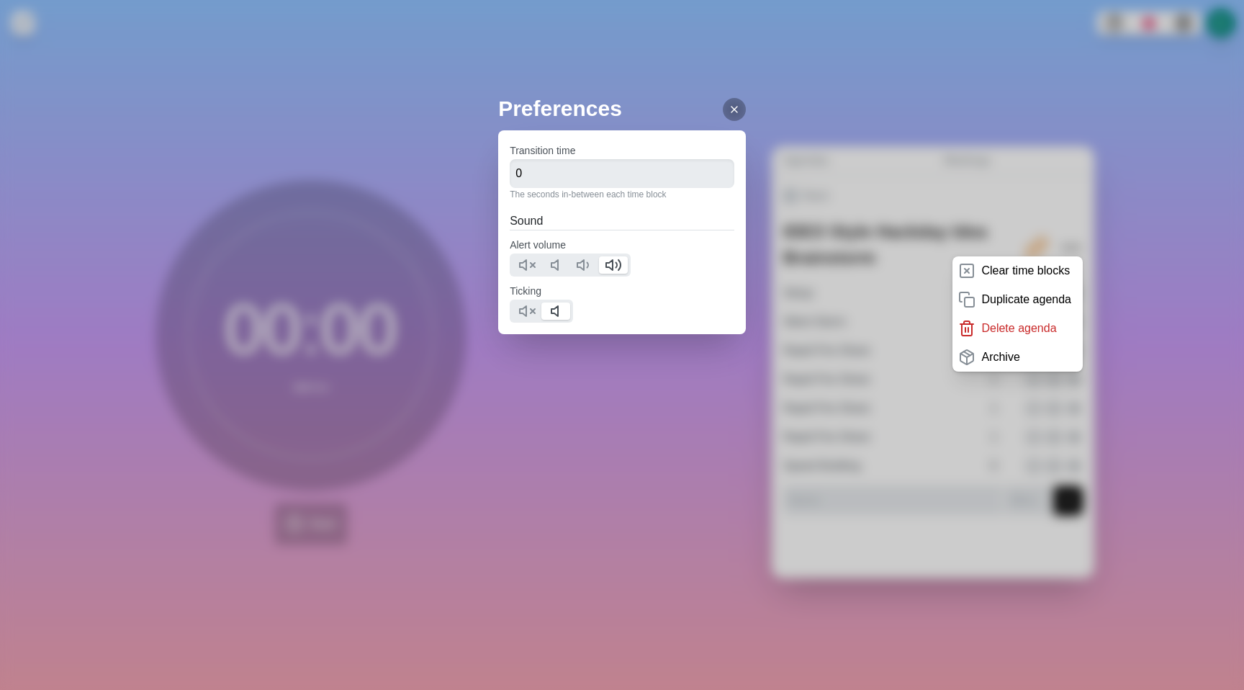
click at [723, 117] on div at bounding box center [734, 109] width 23 height 23
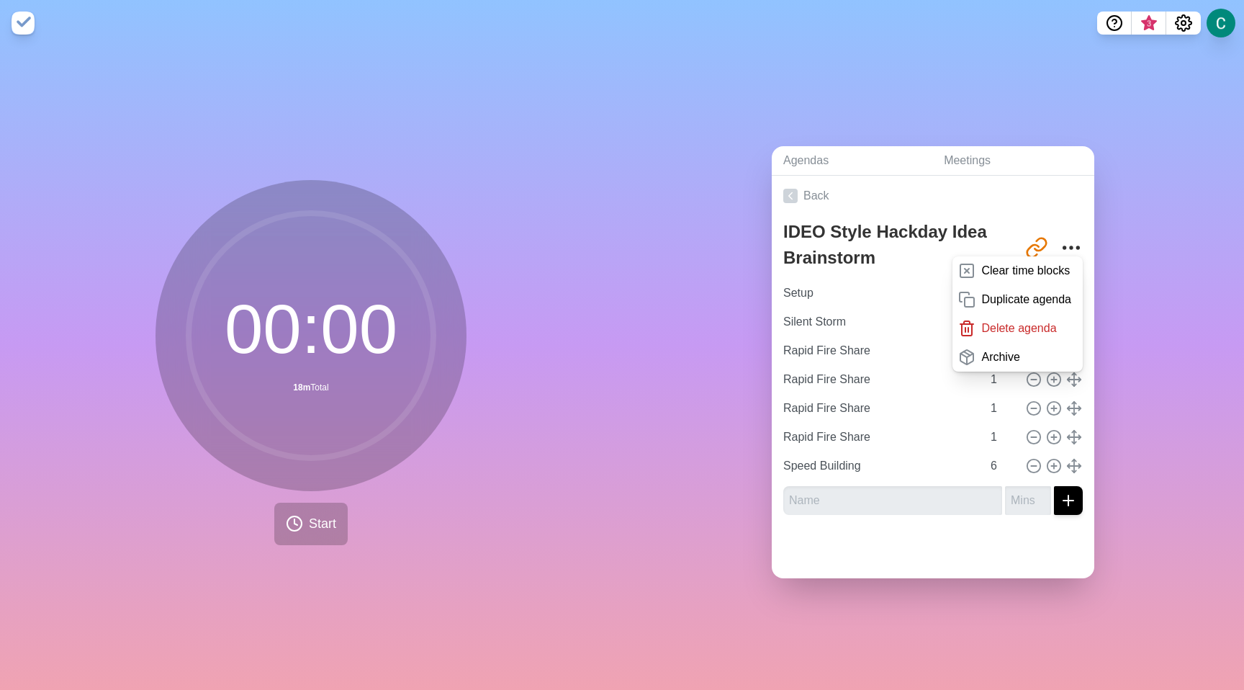
click at [1194, 19] on div "Preferences Transition time 0 The seconds in-between each time block Sound Aler…" at bounding box center [622, 345] width 1244 height 690
drag, startPoint x: 1184, startPoint y: 23, endPoint x: 1184, endPoint y: 32, distance: 9.4
click at [1184, 24] on icon "Settings" at bounding box center [1183, 22] width 17 height 17
click at [1175, 89] on div "Manage cookies" at bounding box center [1138, 83] width 125 height 29
click at [1181, 32] on button "Settings" at bounding box center [1183, 23] width 35 height 23
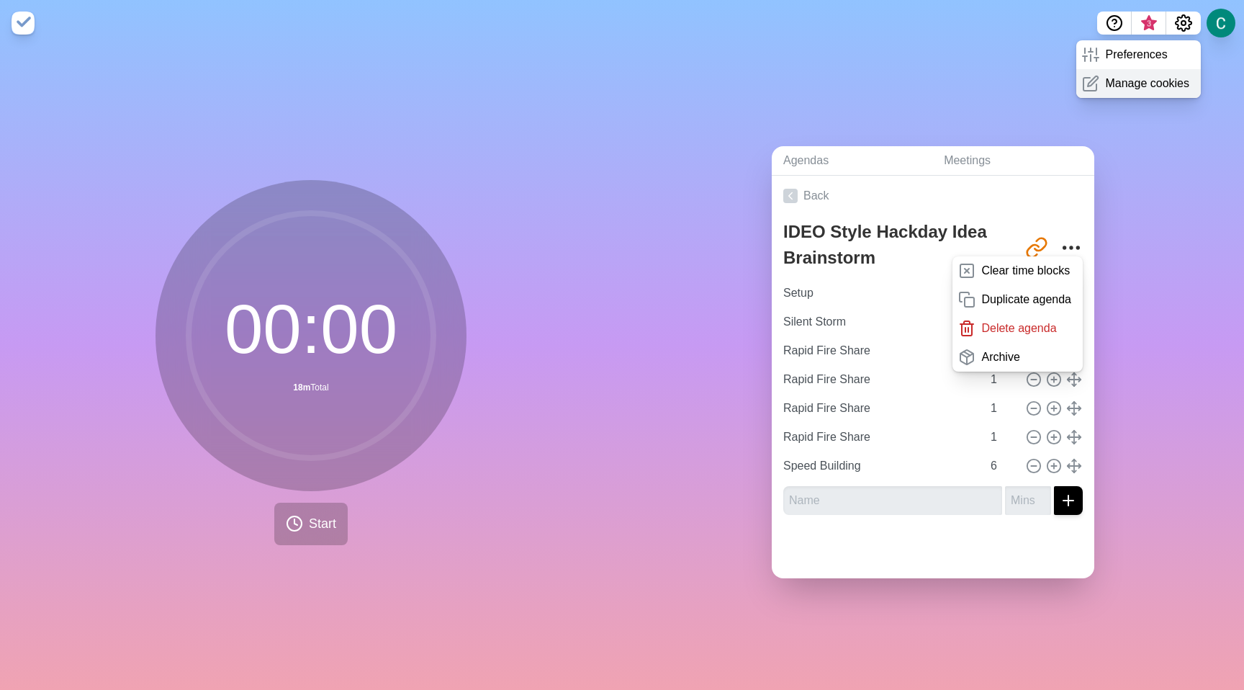
click at [1166, 91] on p "Manage cookies" at bounding box center [1147, 83] width 84 height 17
click at [1091, 102] on div "Agendas Meetings Back IDEO Style Hackday Idea Brainstorm [URL][DOMAIN_NAME] Cle…" at bounding box center [933, 368] width 622 height 644
drag, startPoint x: 664, startPoint y: 331, endPoint x: 693, endPoint y: 314, distance: 34.2
click at [665, 331] on div "Agendas Meetings Back IDEO Style Hackday Idea Brainstorm [URL][DOMAIN_NAME] Cle…" at bounding box center [933, 368] width 622 height 644
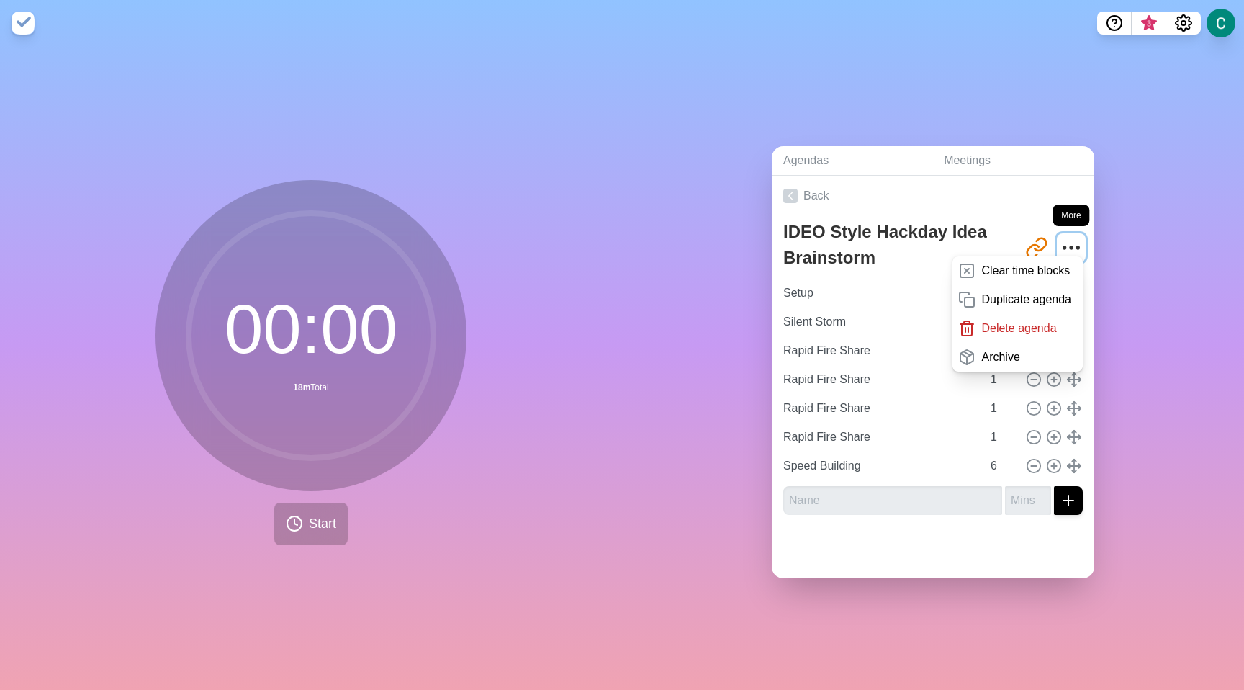
click at [1060, 237] on icon "More" at bounding box center [1071, 247] width 23 height 23
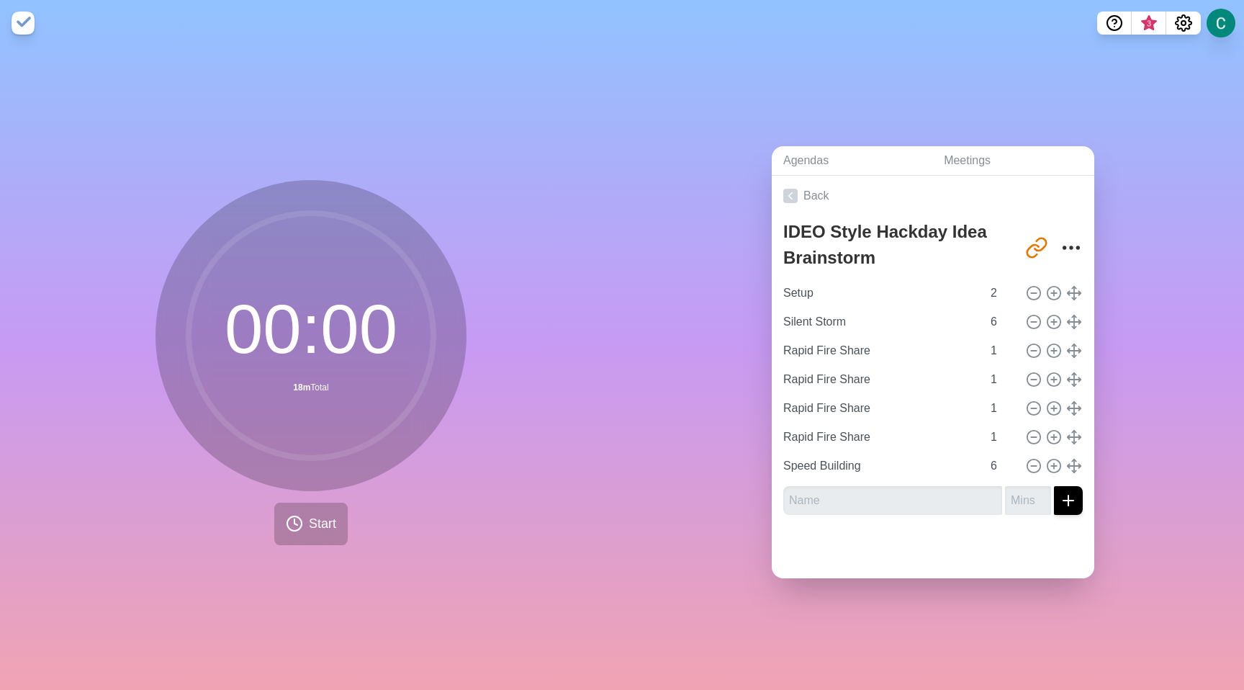
click at [1161, 186] on div "Agendas Meetings Back IDEO Style Hackday Idea Brainstorm [URL][DOMAIN_NAME] Set…" at bounding box center [933, 368] width 622 height 644
